Goal: Information Seeking & Learning: Find specific page/section

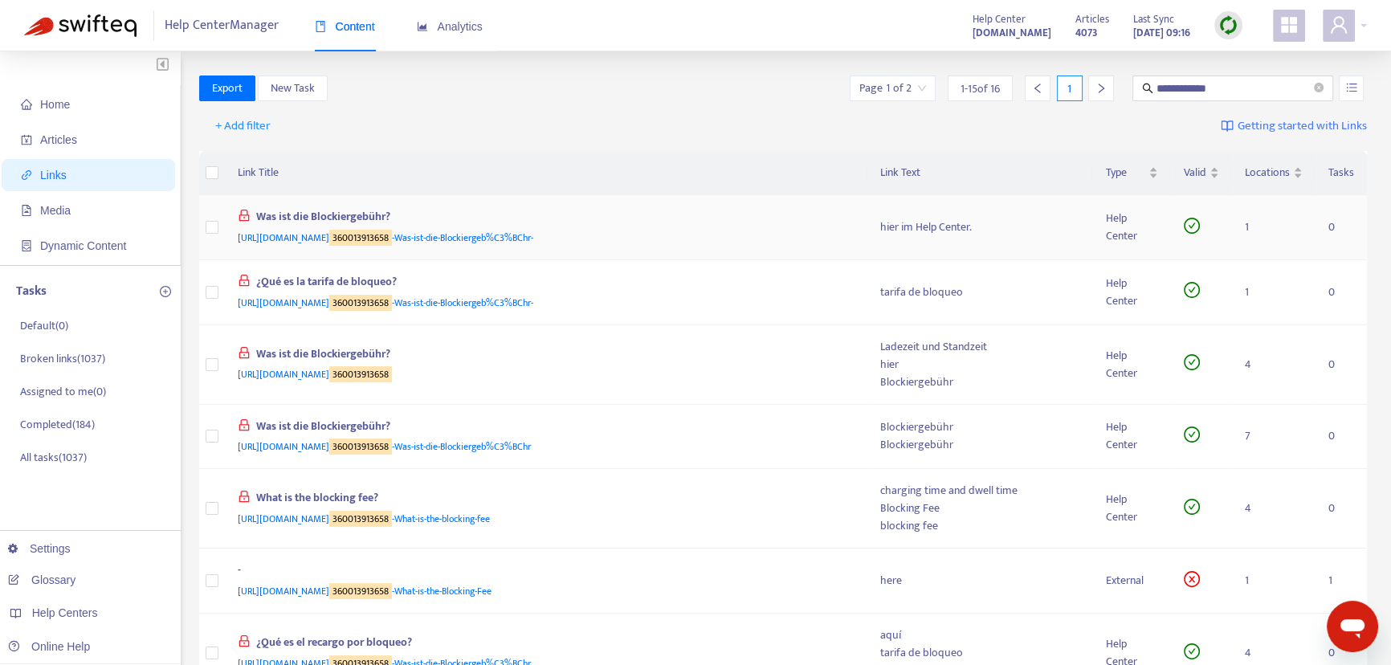
click at [680, 225] on div "Was ist die Blockiergebühr?" at bounding box center [543, 218] width 611 height 21
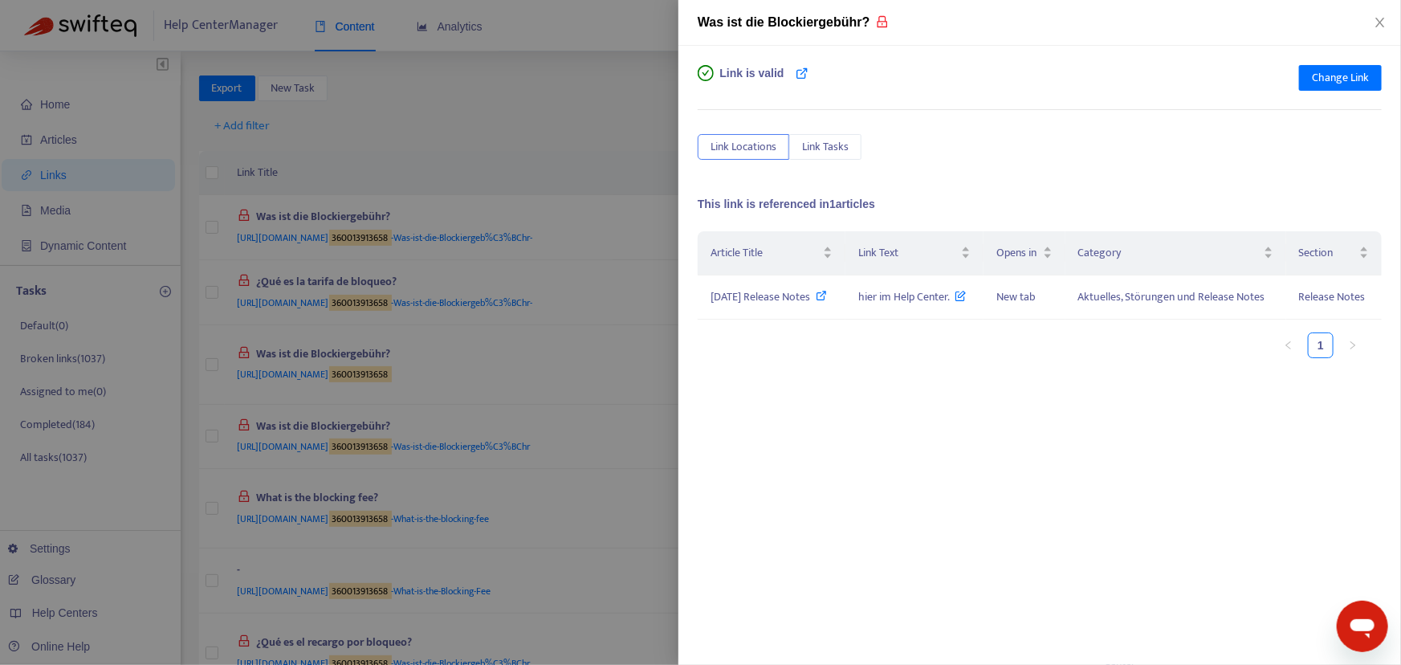
click at [611, 104] on div at bounding box center [700, 332] width 1401 height 665
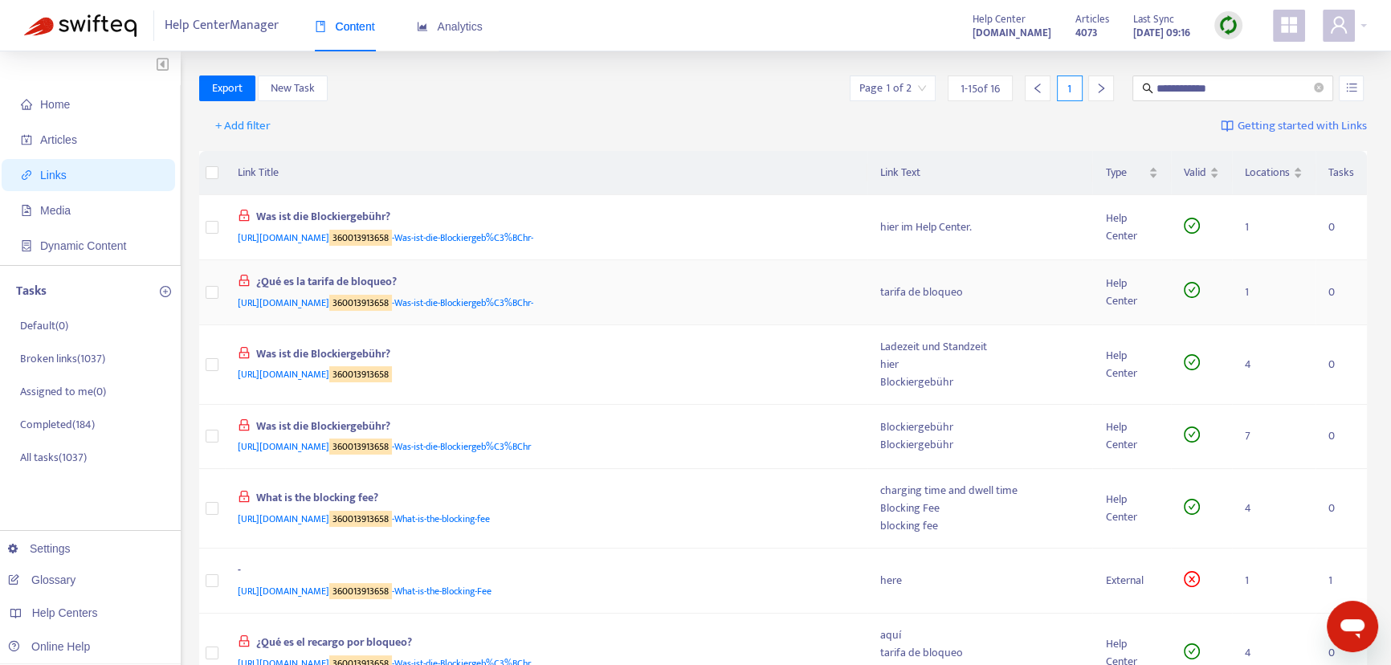
click at [679, 304] on div "[URL][DOMAIN_NAME] 360013913658 -Was-ist-die-Blockiergeb%C3%BChr-" at bounding box center [543, 303] width 611 height 18
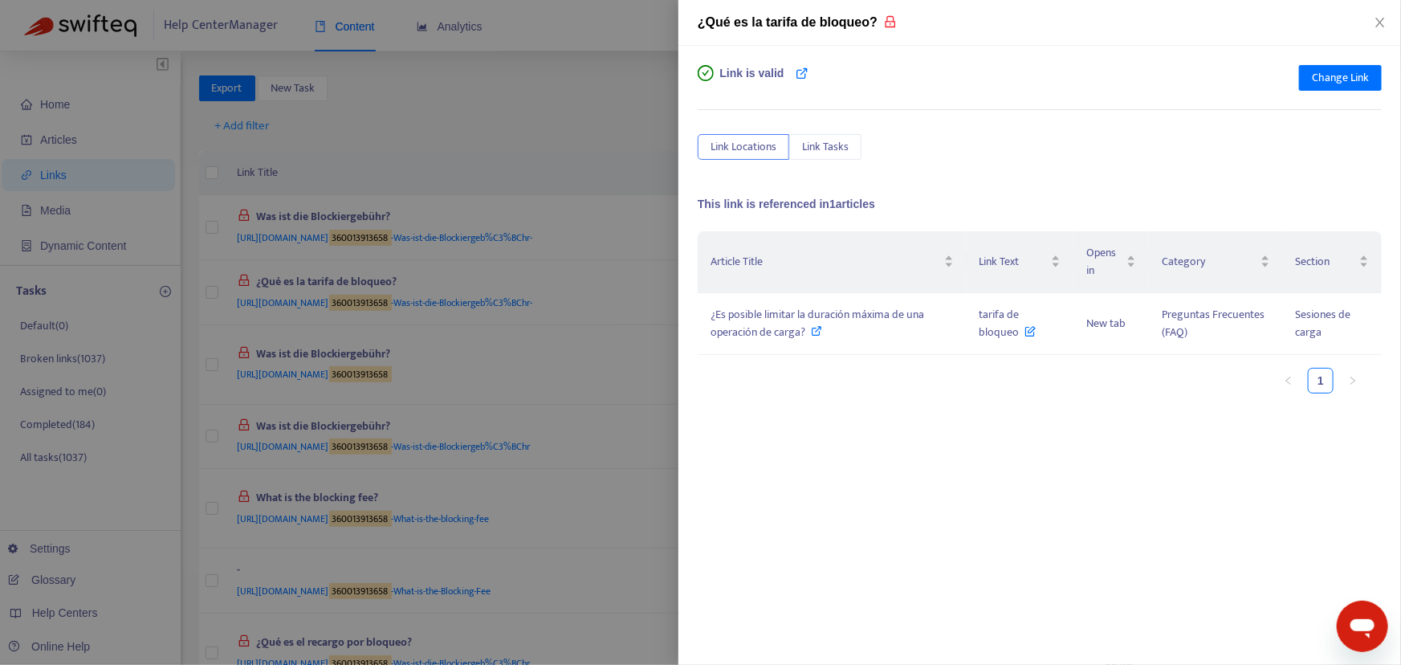
click at [626, 151] on div at bounding box center [700, 332] width 1401 height 665
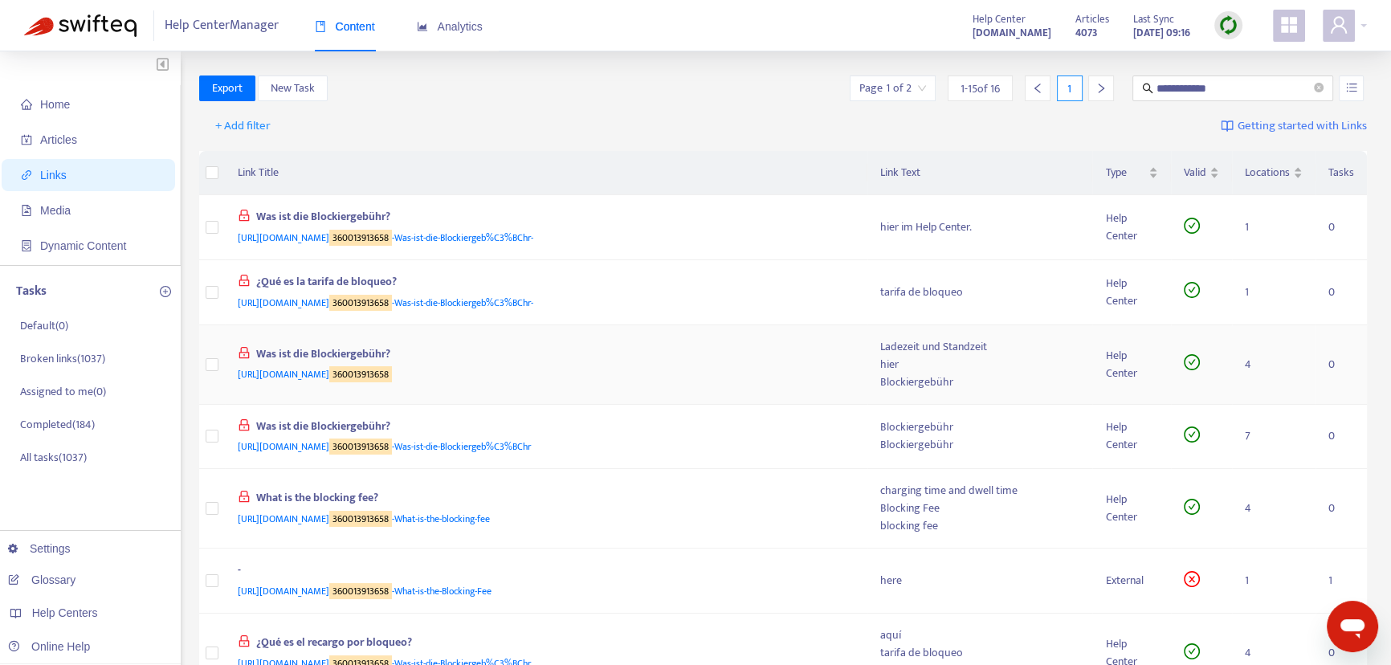
click at [672, 365] on div "[URL][DOMAIN_NAME] 360013913658" at bounding box center [543, 374] width 611 height 18
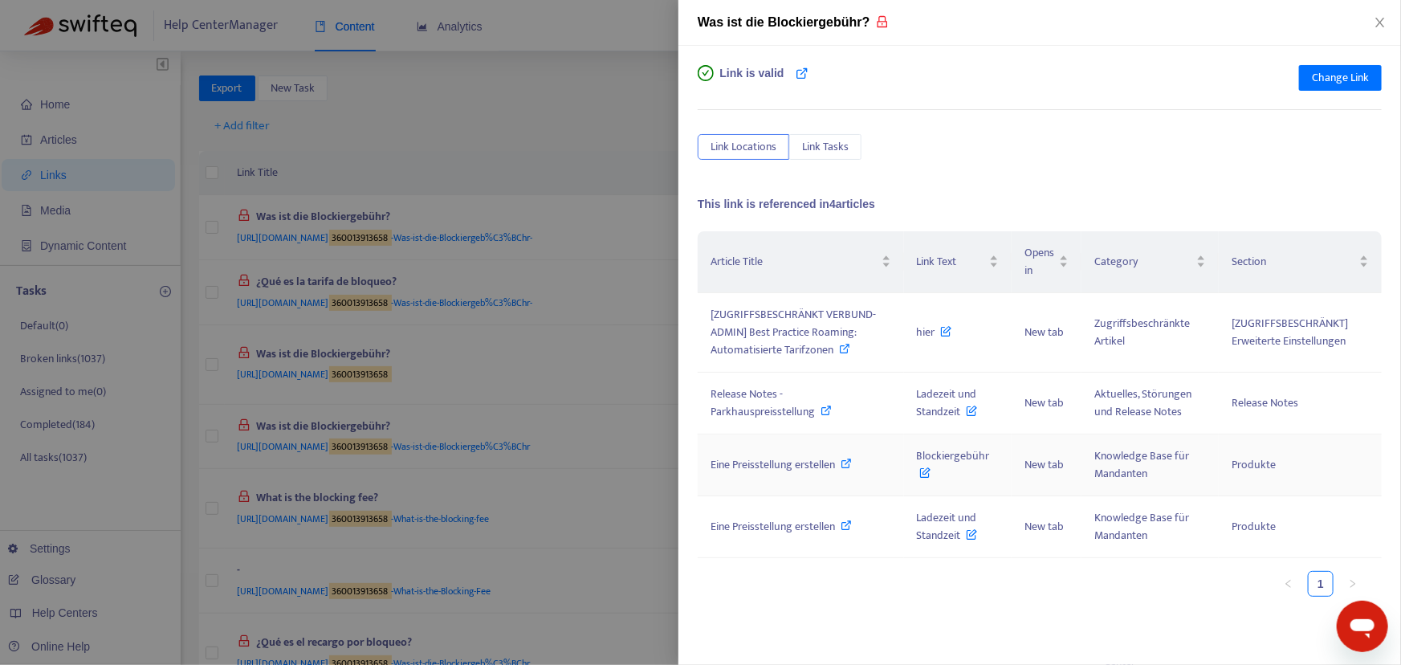
click at [769, 461] on span "Eine Preisstellung erstellen" at bounding box center [773, 464] width 124 height 18
click at [602, 69] on div at bounding box center [700, 332] width 1401 height 665
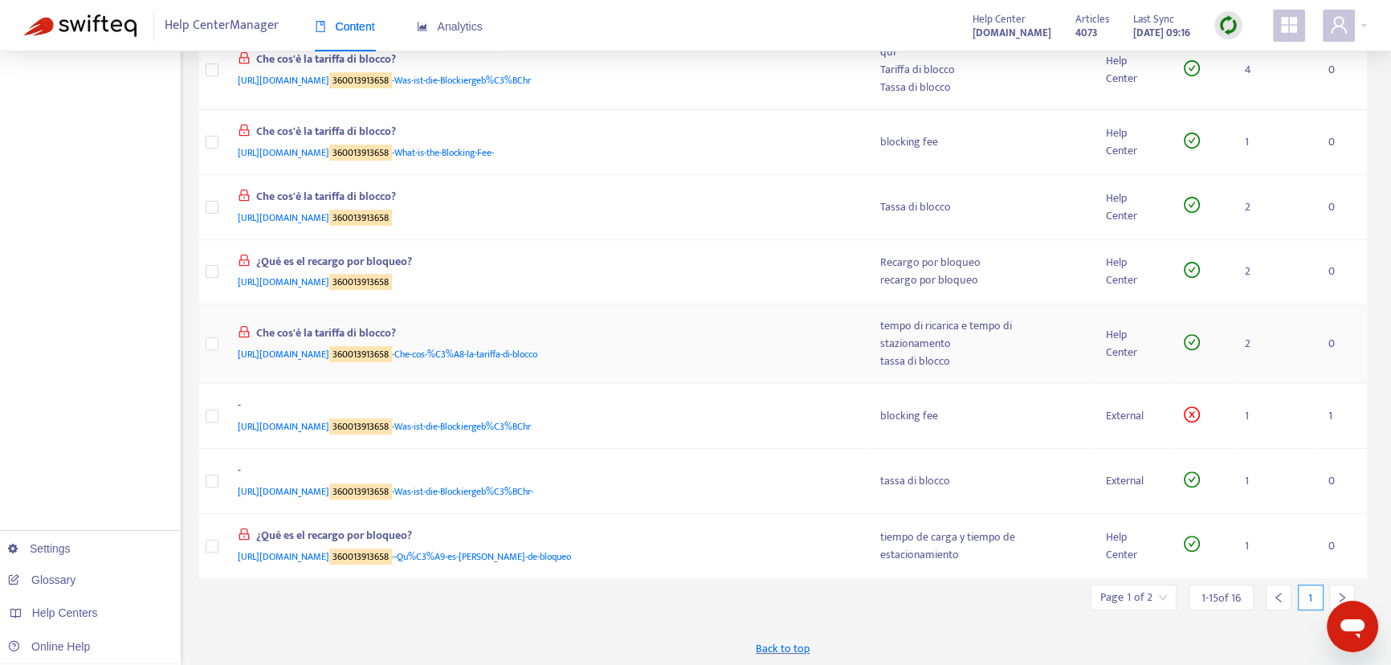
scroll to position [665, 0]
click at [1337, 589] on icon "right" at bounding box center [1341, 594] width 11 height 11
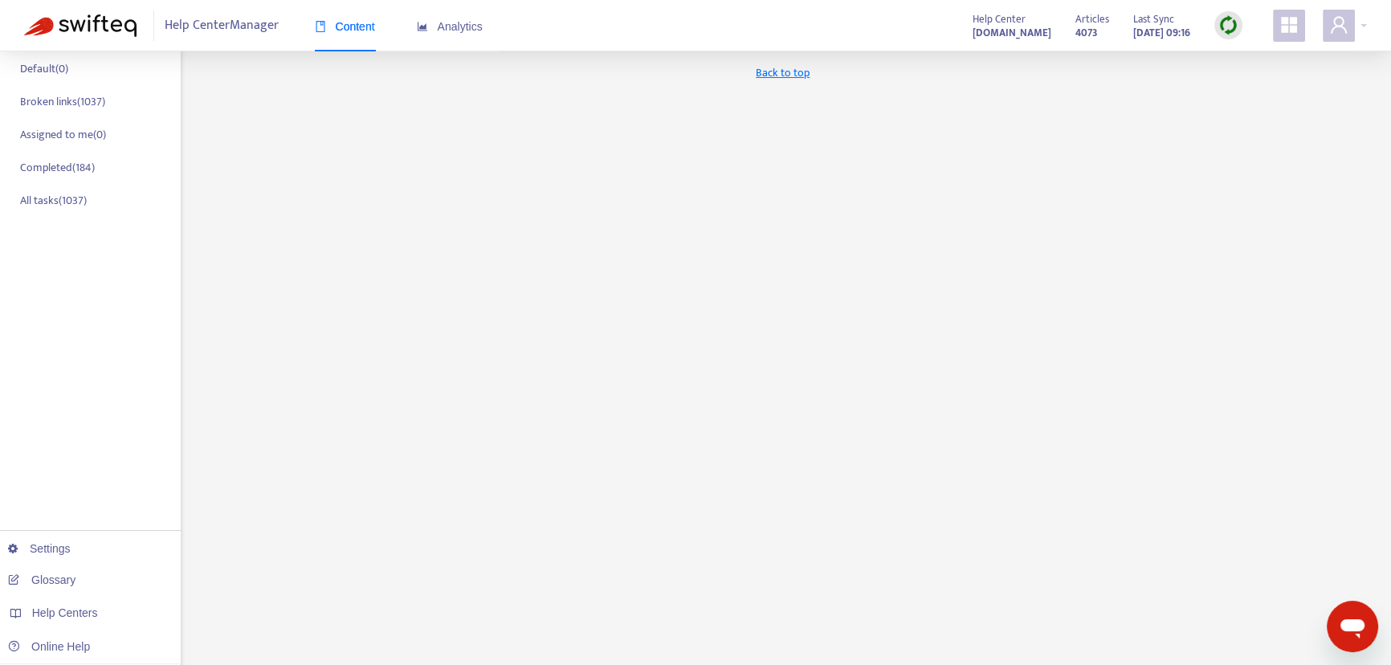
scroll to position [0, 0]
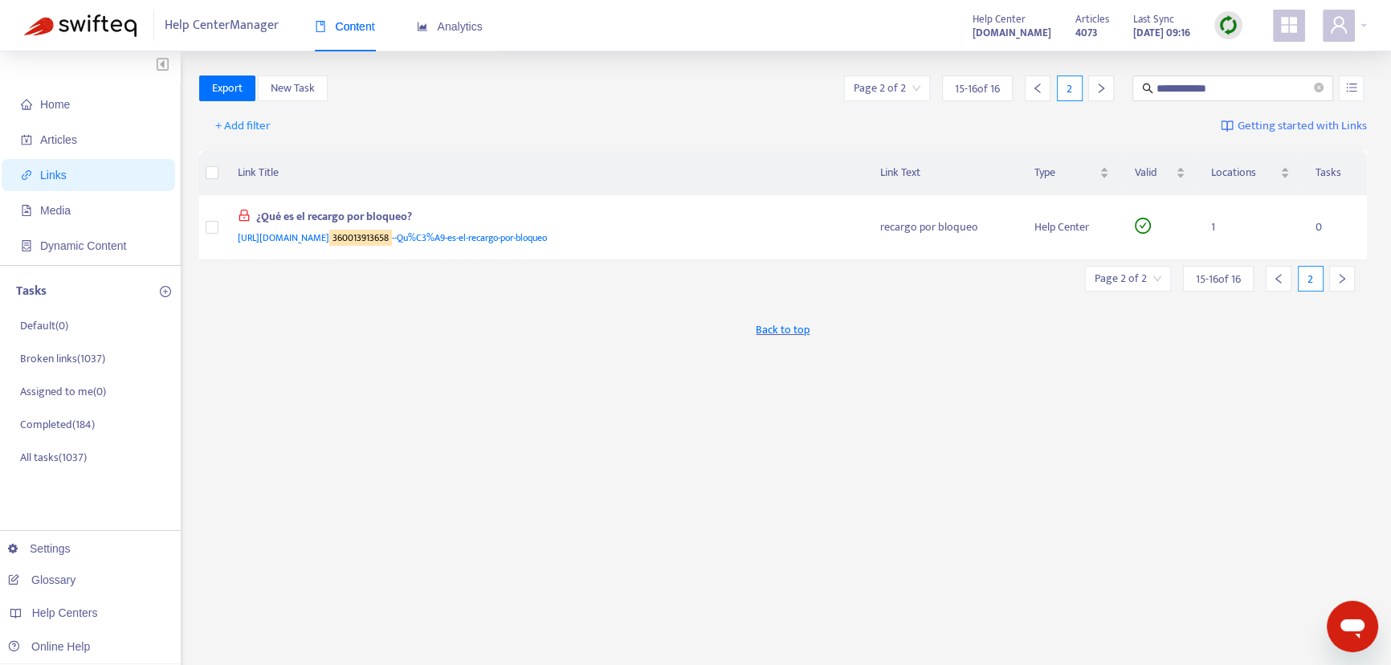
click at [1278, 278] on icon "left" at bounding box center [1278, 278] width 11 height 11
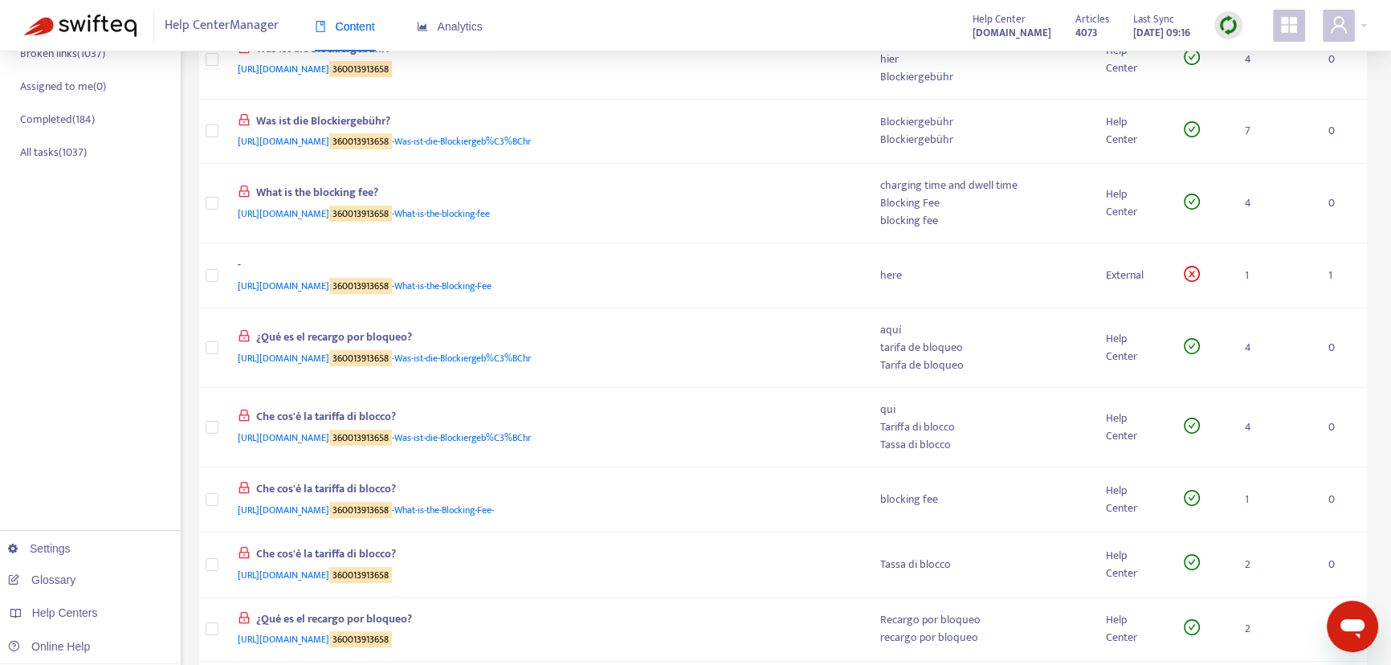
scroll to position [153, 0]
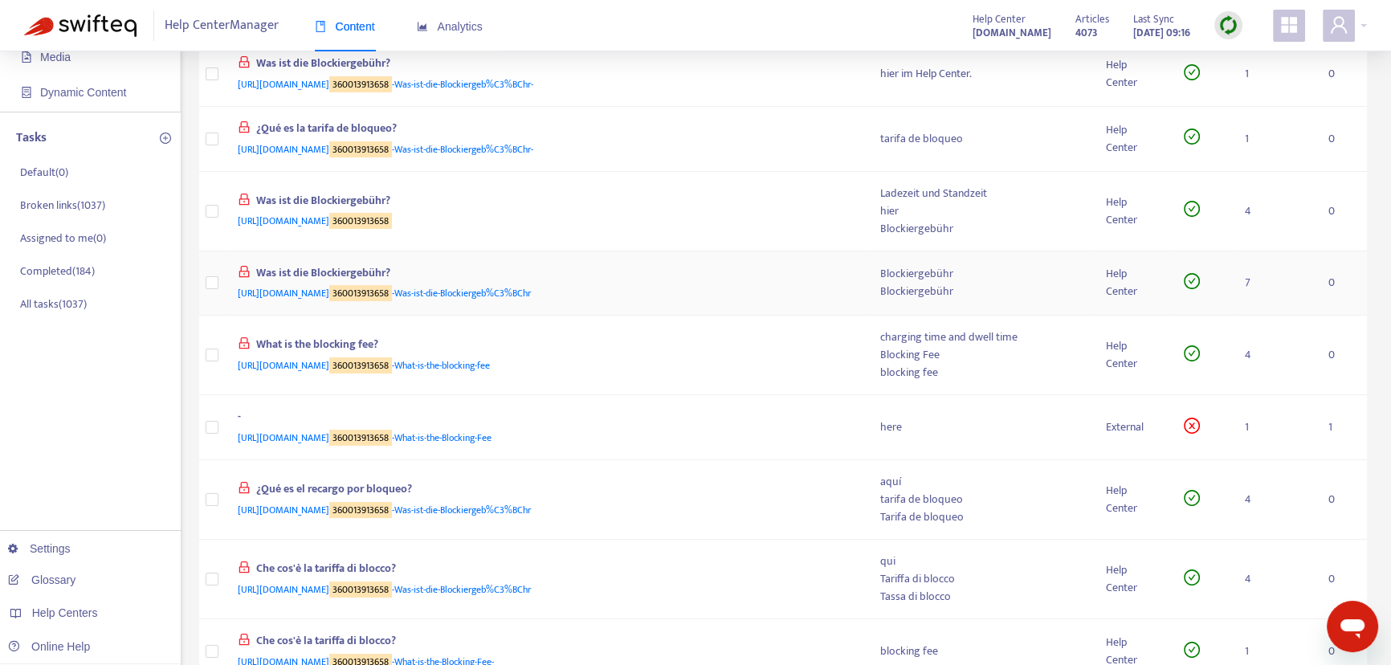
click at [703, 281] on div "Was ist die Blockiergebühr?" at bounding box center [543, 274] width 611 height 21
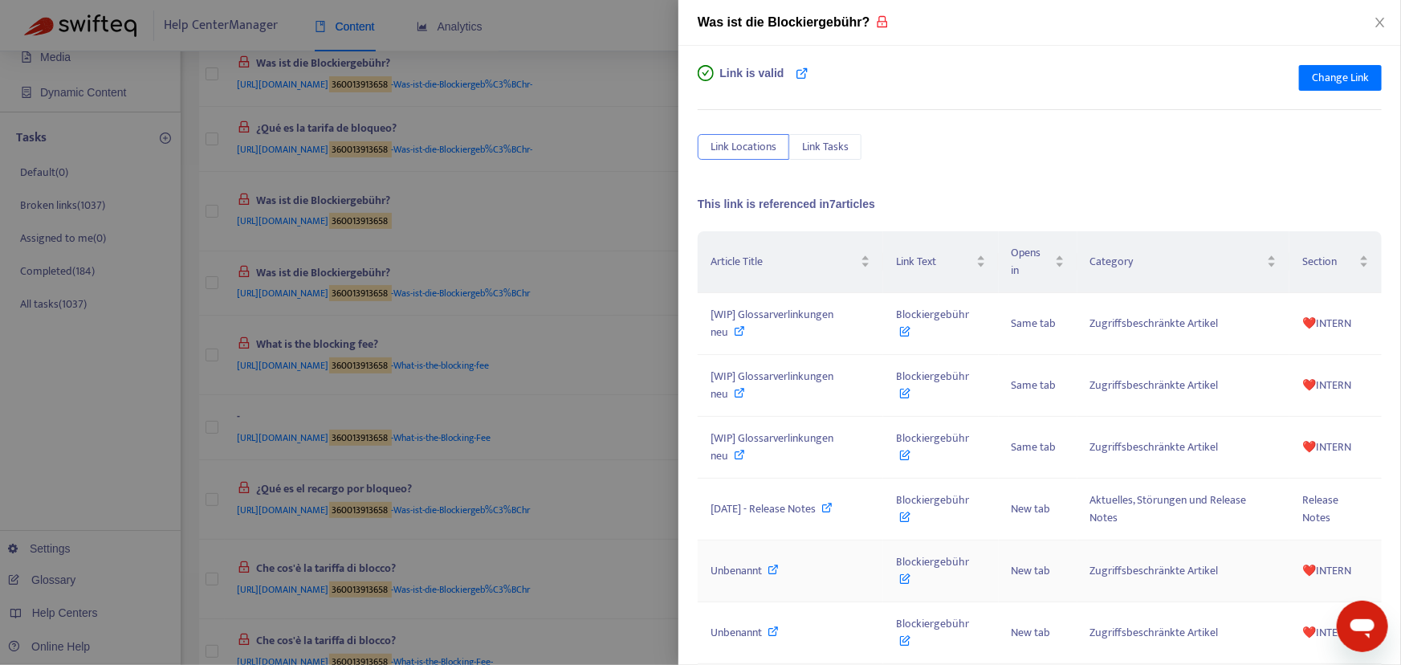
click at [805, 562] on div "Unbenannt" at bounding box center [791, 571] width 160 height 18
click at [650, 103] on div at bounding box center [700, 332] width 1401 height 665
